Goal: Transaction & Acquisition: Subscribe to service/newsletter

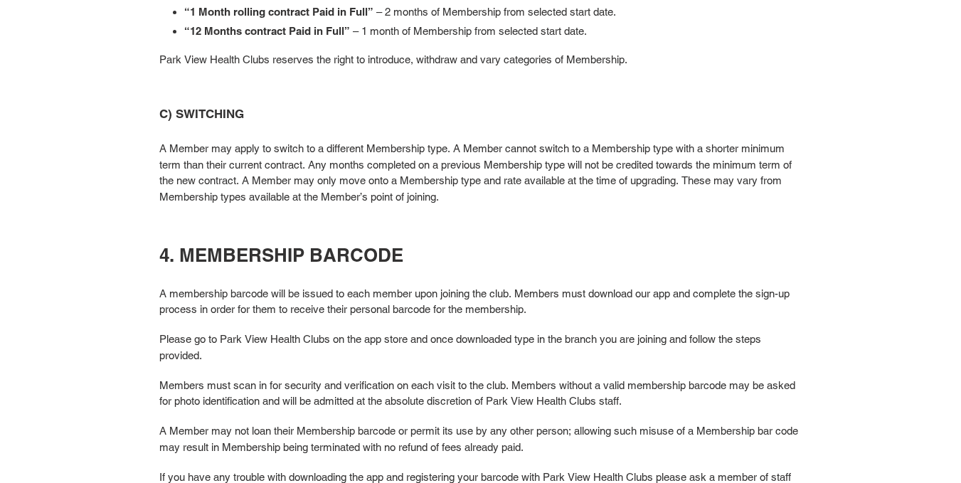
scroll to position [975, 0]
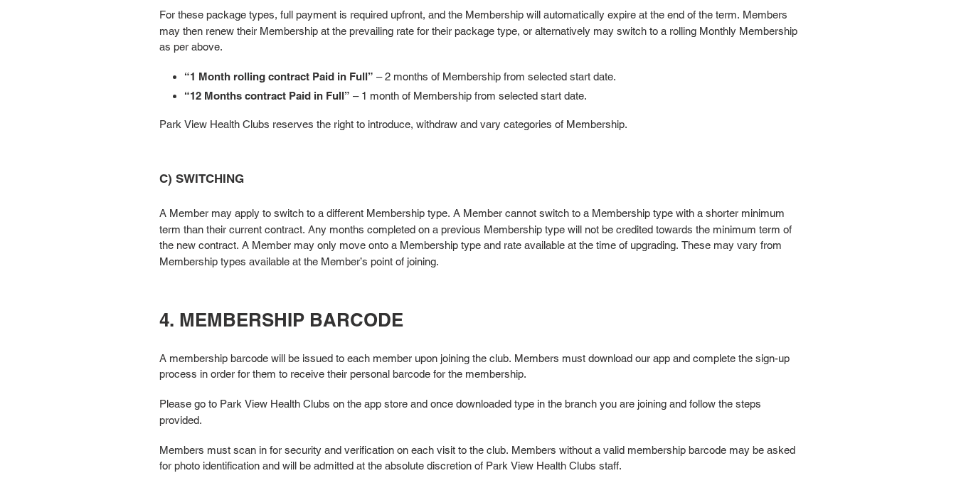
drag, startPoint x: 405, startPoint y: 222, endPoint x: 384, endPoint y: 221, distance: 21.4
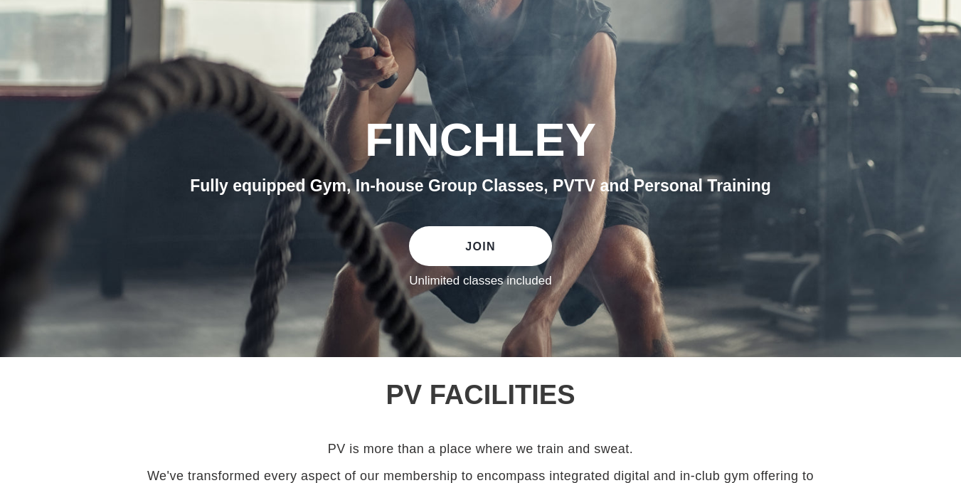
scroll to position [33, 0]
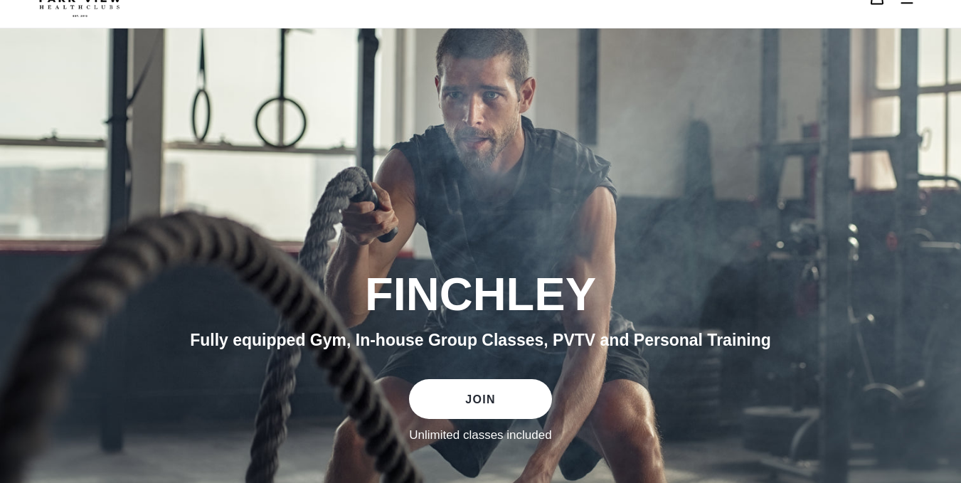
click at [508, 396] on link "JOIN" at bounding box center [480, 399] width 142 height 40
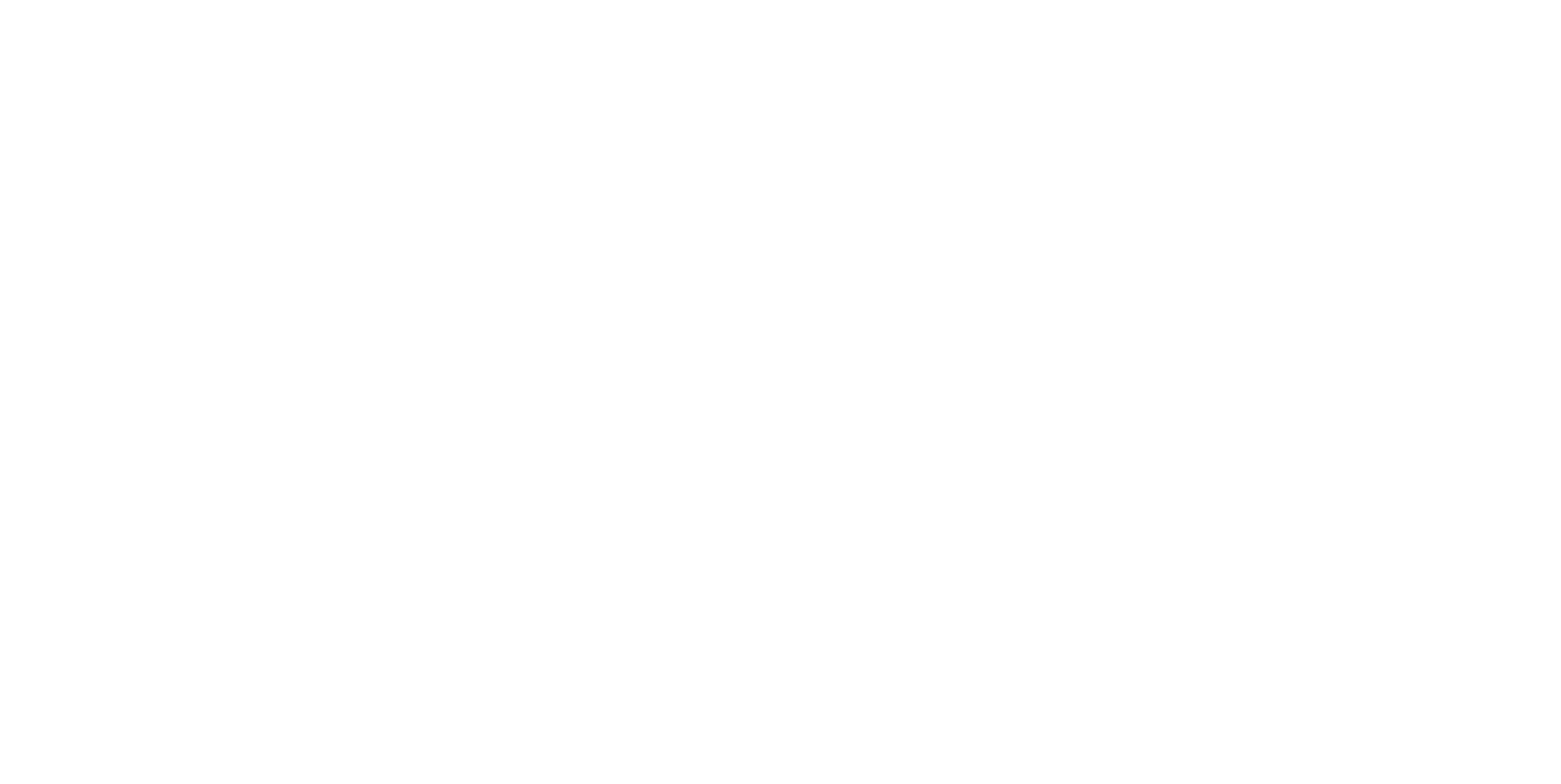
scroll to position [1036, 0]
